Goal: Participate in discussion: Engage in conversation with other users on a specific topic

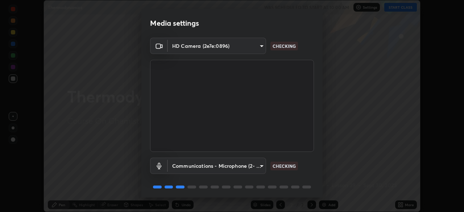
scroll to position [26, 0]
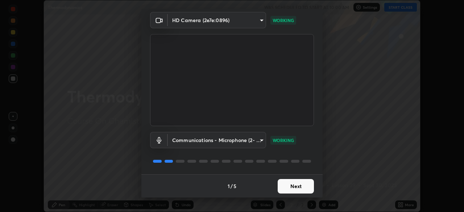
click at [301, 186] on button "Next" at bounding box center [296, 186] width 36 height 15
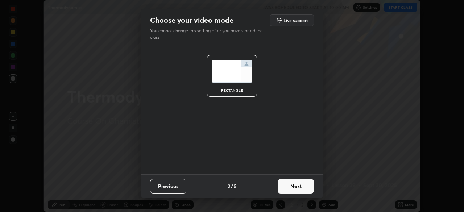
scroll to position [0, 0]
click at [301, 187] on button "Next" at bounding box center [296, 186] width 36 height 15
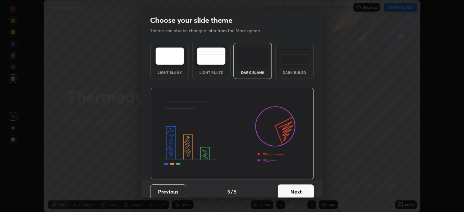
click at [301, 187] on button "Next" at bounding box center [296, 192] width 36 height 15
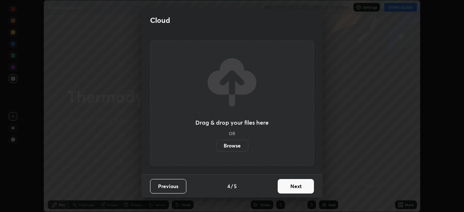
click at [303, 189] on button "Next" at bounding box center [296, 186] width 36 height 15
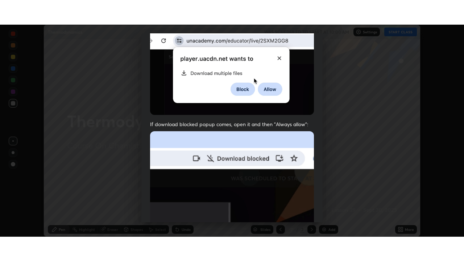
scroll to position [174, 0]
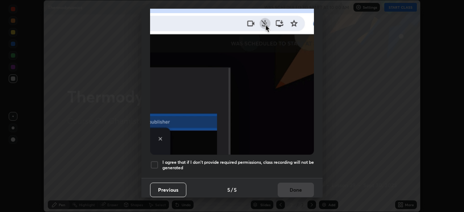
click at [154, 161] on div at bounding box center [154, 165] width 9 height 9
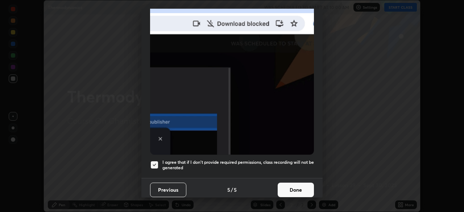
click at [299, 186] on button "Done" at bounding box center [296, 190] width 36 height 15
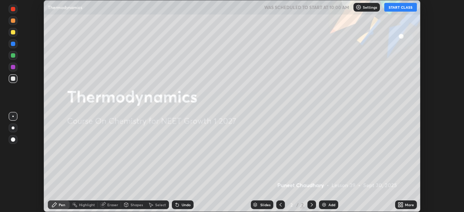
click at [403, 5] on button "START CLASS" at bounding box center [401, 7] width 33 height 9
click at [17, 128] on div at bounding box center [13, 128] width 9 height 9
click at [328, 204] on div "Add" at bounding box center [328, 205] width 19 height 9
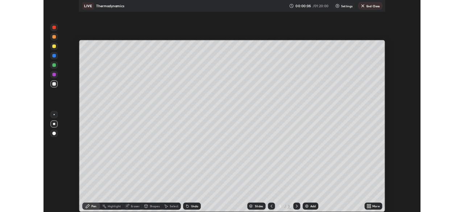
scroll to position [261, 464]
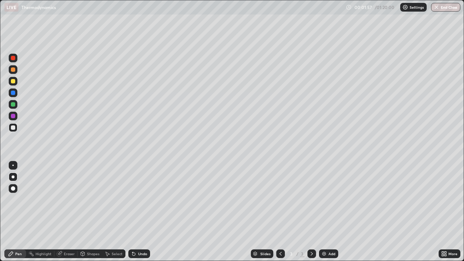
click at [142, 212] on div "Undo" at bounding box center [142, 254] width 9 height 4
click at [141, 212] on div "Undo" at bounding box center [142, 254] width 9 height 4
click at [13, 81] on div at bounding box center [13, 81] width 4 height 4
click at [330, 212] on div "Add" at bounding box center [332, 254] width 7 height 4
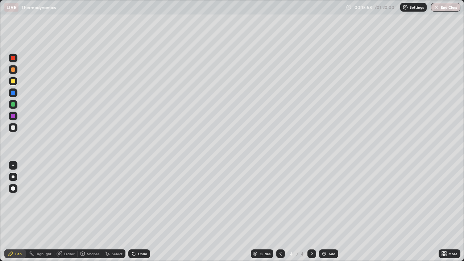
click at [141, 212] on div "Undo" at bounding box center [142, 254] width 9 height 4
click at [141, 212] on div "Undo" at bounding box center [139, 254] width 22 height 9
click at [142, 212] on div "Undo" at bounding box center [142, 254] width 9 height 4
click at [16, 115] on div at bounding box center [13, 116] width 9 height 9
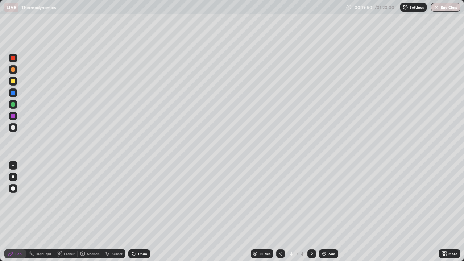
click at [336, 212] on div "Add" at bounding box center [328, 254] width 19 height 9
click at [13, 106] on div at bounding box center [13, 104] width 4 height 4
click at [69, 212] on div "Eraser" at bounding box center [69, 254] width 11 height 4
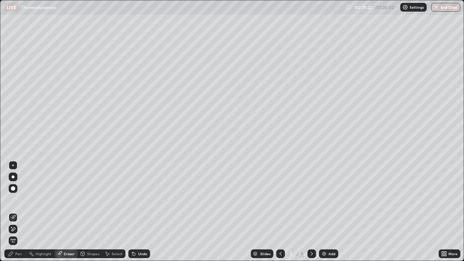
click at [16, 212] on div "Pen" at bounding box center [18, 254] width 7 height 4
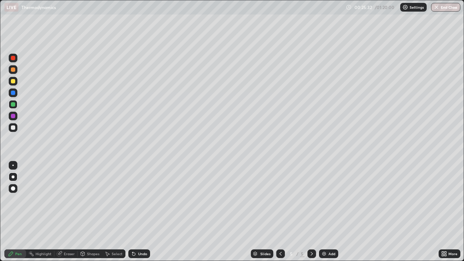
click at [13, 84] on div at bounding box center [13, 81] width 9 height 9
click at [330, 212] on div "Add" at bounding box center [328, 254] width 19 height 9
click at [13, 118] on div at bounding box center [13, 116] width 4 height 4
click at [331, 212] on div "Add" at bounding box center [332, 254] width 7 height 4
click at [11, 126] on div at bounding box center [13, 128] width 4 height 4
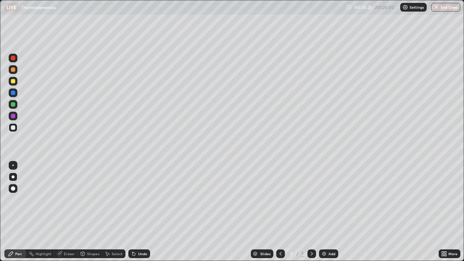
click at [70, 212] on div "Eraser" at bounding box center [69, 254] width 11 height 4
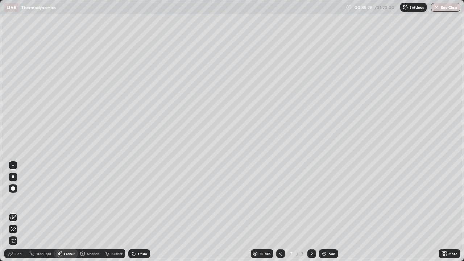
click at [21, 212] on div "Pen" at bounding box center [18, 254] width 7 height 4
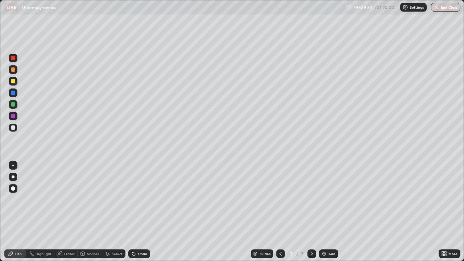
click at [329, 212] on div "Add" at bounding box center [332, 254] width 7 height 4
click at [147, 212] on div "Undo" at bounding box center [139, 254] width 22 height 9
click at [13, 82] on div at bounding box center [13, 81] width 4 height 4
click at [144, 212] on div "Undo" at bounding box center [142, 254] width 9 height 4
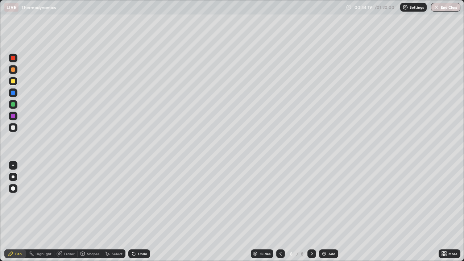
click at [145, 212] on div "Undo" at bounding box center [142, 254] width 9 height 4
click at [331, 212] on div "Add" at bounding box center [332, 254] width 7 height 4
click at [13, 127] on div at bounding box center [13, 128] width 4 height 4
click at [333, 212] on div "Add" at bounding box center [332, 254] width 7 height 4
click at [147, 212] on div "Undo" at bounding box center [139, 254] width 22 height 9
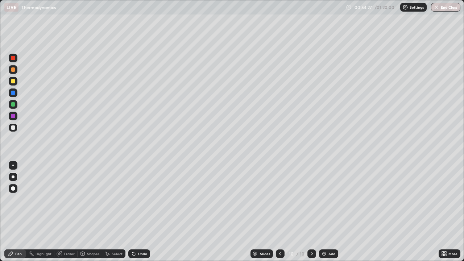
click at [145, 212] on div "Undo" at bounding box center [142, 254] width 9 height 4
click at [147, 212] on div "Undo" at bounding box center [139, 254] width 22 height 9
click at [148, 212] on div "Undo" at bounding box center [139, 254] width 22 height 9
click at [143, 212] on div "Undo" at bounding box center [142, 254] width 9 height 4
click at [141, 212] on div "Undo" at bounding box center [142, 254] width 9 height 4
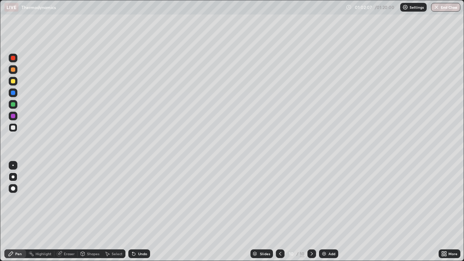
click at [142, 212] on div "Undo" at bounding box center [142, 254] width 9 height 4
click at [143, 212] on div "Undo" at bounding box center [142, 254] width 9 height 4
click at [15, 82] on div at bounding box center [13, 81] width 4 height 4
click at [141, 212] on div "Undo" at bounding box center [142, 254] width 9 height 4
click at [145, 212] on div "Undo" at bounding box center [139, 254] width 22 height 9
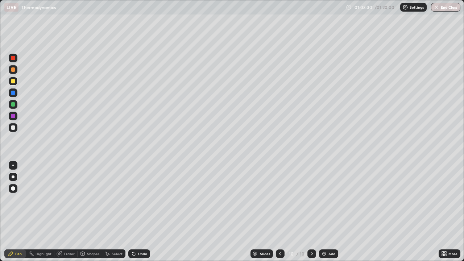
click at [330, 212] on div "Add" at bounding box center [332, 254] width 7 height 4
click at [145, 212] on div "Undo" at bounding box center [142, 254] width 9 height 4
click at [143, 212] on div "Undo" at bounding box center [142, 254] width 9 height 4
click at [12, 118] on div at bounding box center [13, 116] width 4 height 4
click at [13, 128] on div at bounding box center [13, 128] width 4 height 4
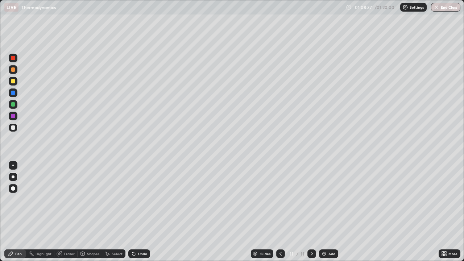
click at [331, 212] on div "Add" at bounding box center [332, 254] width 7 height 4
click at [15, 81] on div at bounding box center [13, 81] width 4 height 4
click at [70, 212] on div "Eraser" at bounding box center [69, 254] width 11 height 4
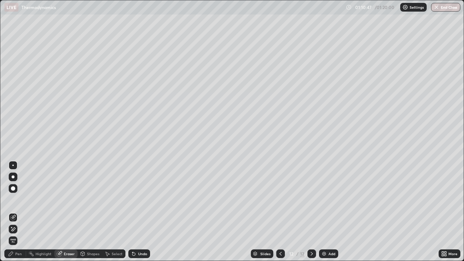
click at [20, 212] on div "Pen" at bounding box center [18, 254] width 7 height 4
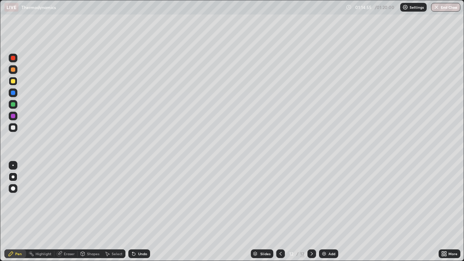
click at [65, 212] on div "Eraser" at bounding box center [69, 254] width 11 height 4
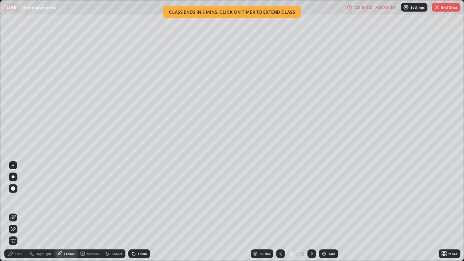
click at [20, 212] on div "Pen" at bounding box center [18, 254] width 7 height 4
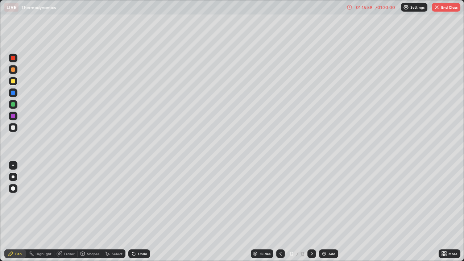
click at [69, 212] on div "Eraser" at bounding box center [69, 254] width 11 height 4
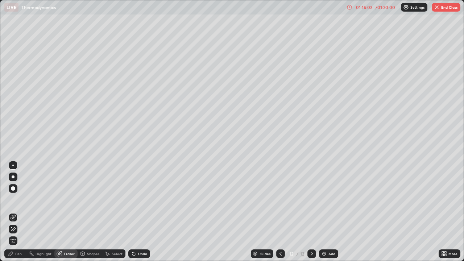
click at [22, 212] on div "Pen" at bounding box center [15, 254] width 22 height 9
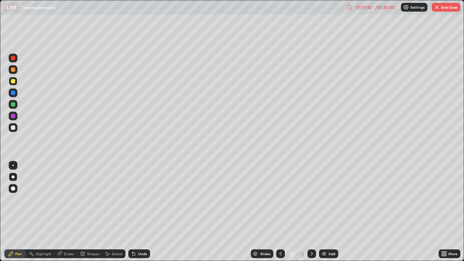
click at [448, 8] on button "End Class" at bounding box center [446, 7] width 29 height 9
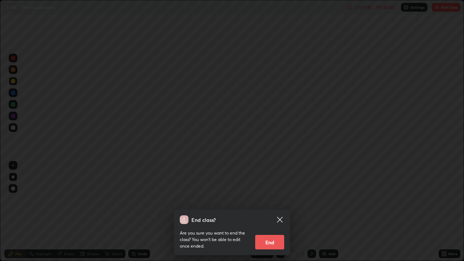
click at [272, 212] on button "End" at bounding box center [269, 242] width 29 height 15
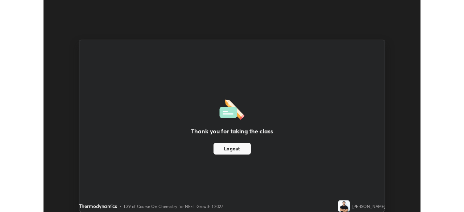
scroll to position [36067, 35815]
